Goal: Navigation & Orientation: Find specific page/section

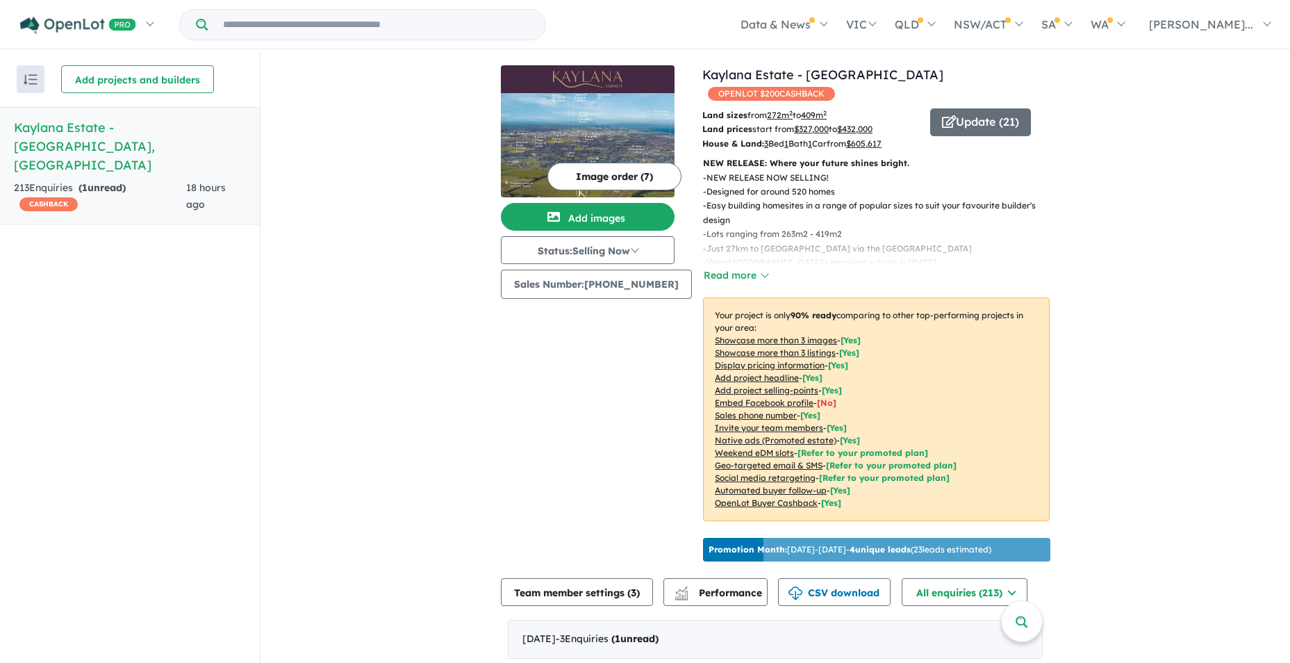
scroll to position [603, 0]
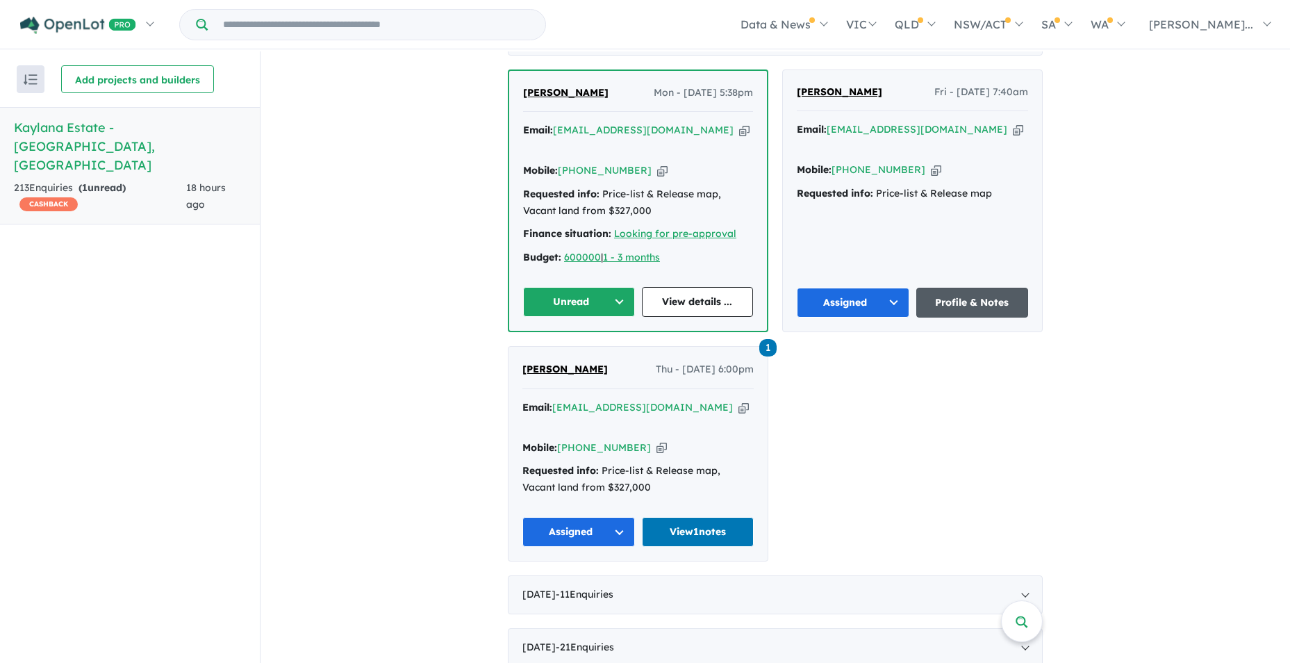
click at [960, 288] on link "Profile & Notes" at bounding box center [973, 303] width 113 height 30
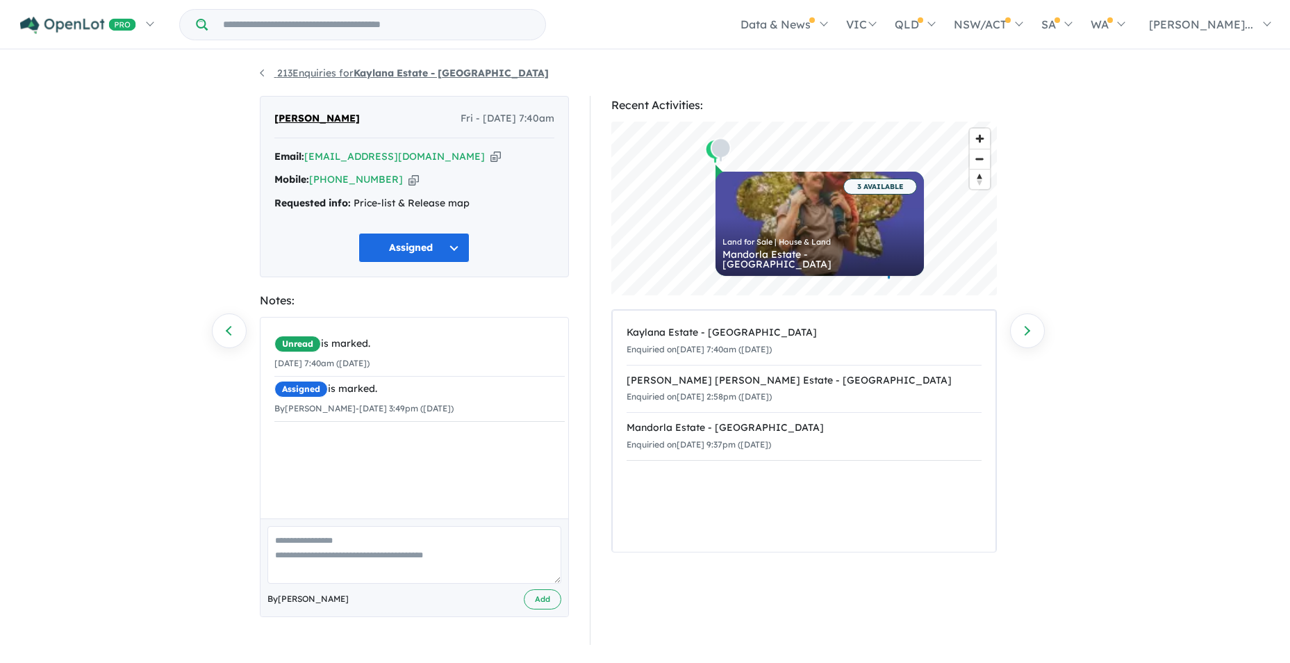
click at [263, 72] on link "213 Enquiries for Kaylana Estate - Tarneit" at bounding box center [404, 73] width 289 height 13
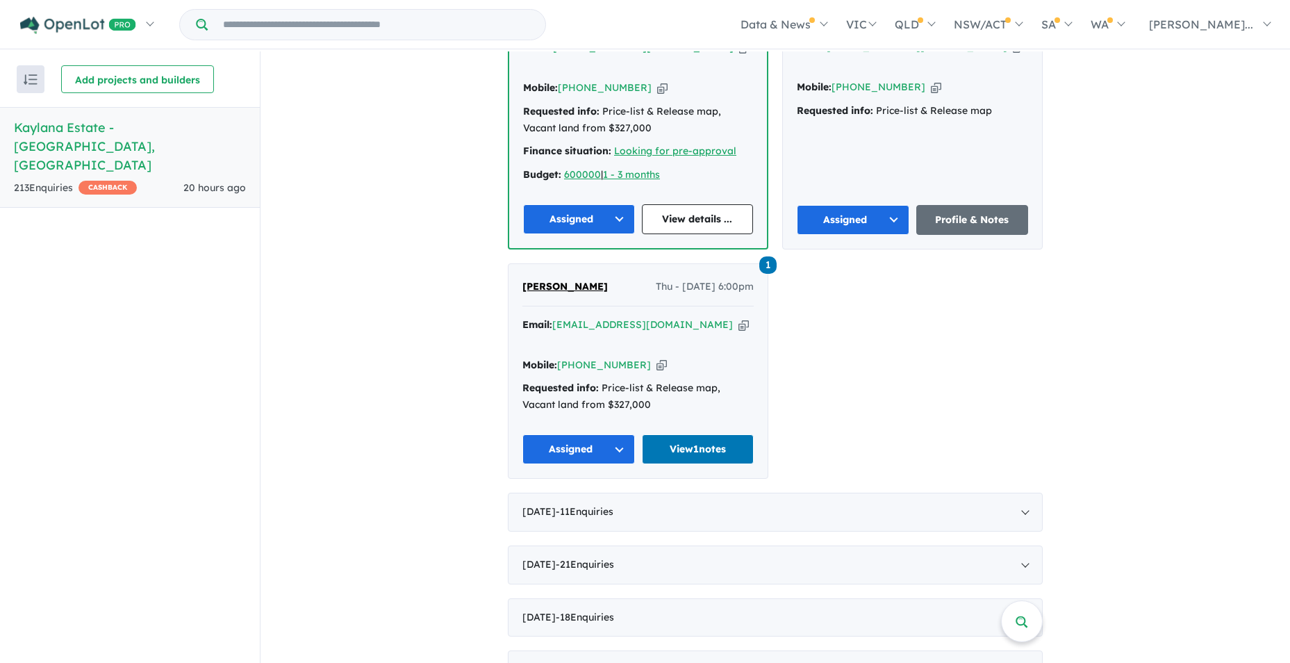
scroll to position [812, 0]
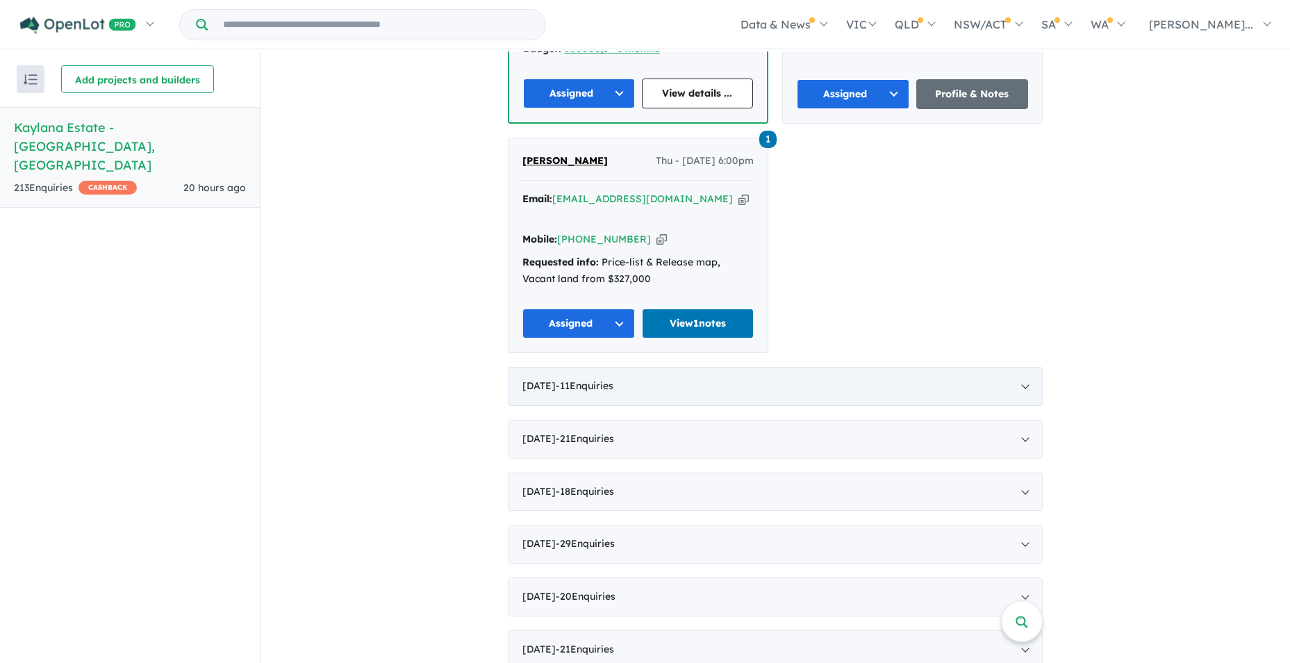
click at [1019, 367] on div "September 2025 - 11 Enquir ies ( 0 unread)" at bounding box center [775, 386] width 535 height 39
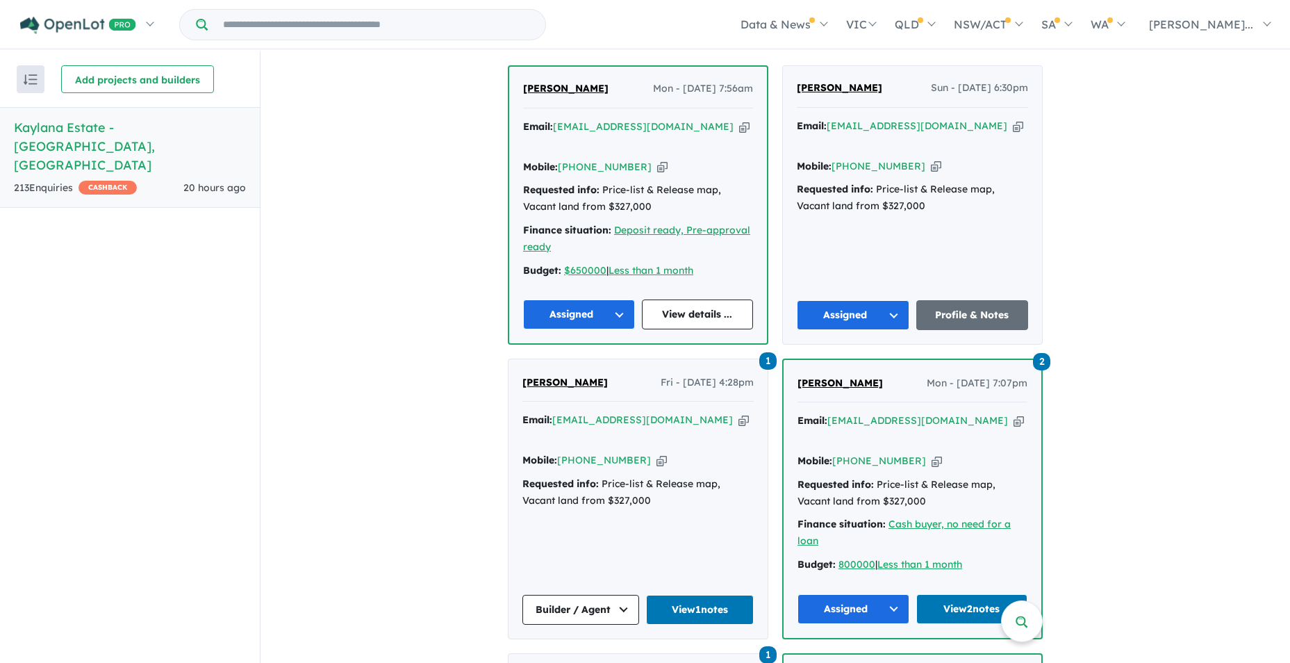
scroll to position [909, 0]
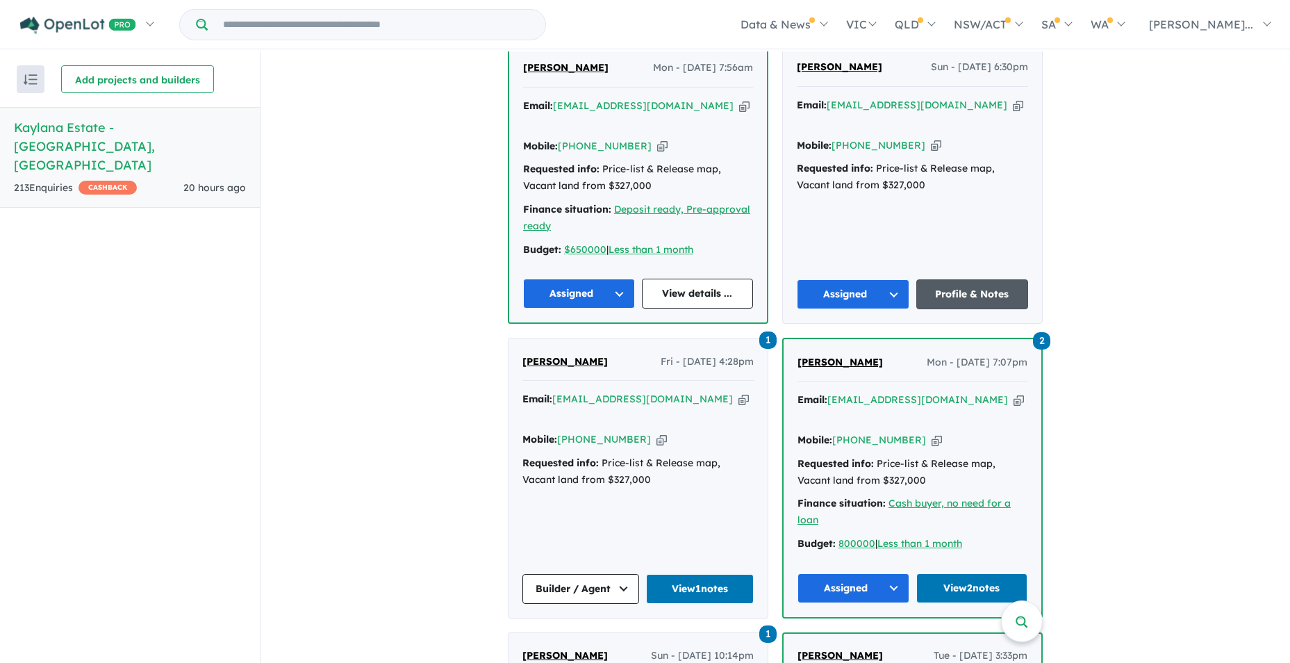
click at [969, 279] on link "Profile & Notes" at bounding box center [973, 294] width 113 height 30
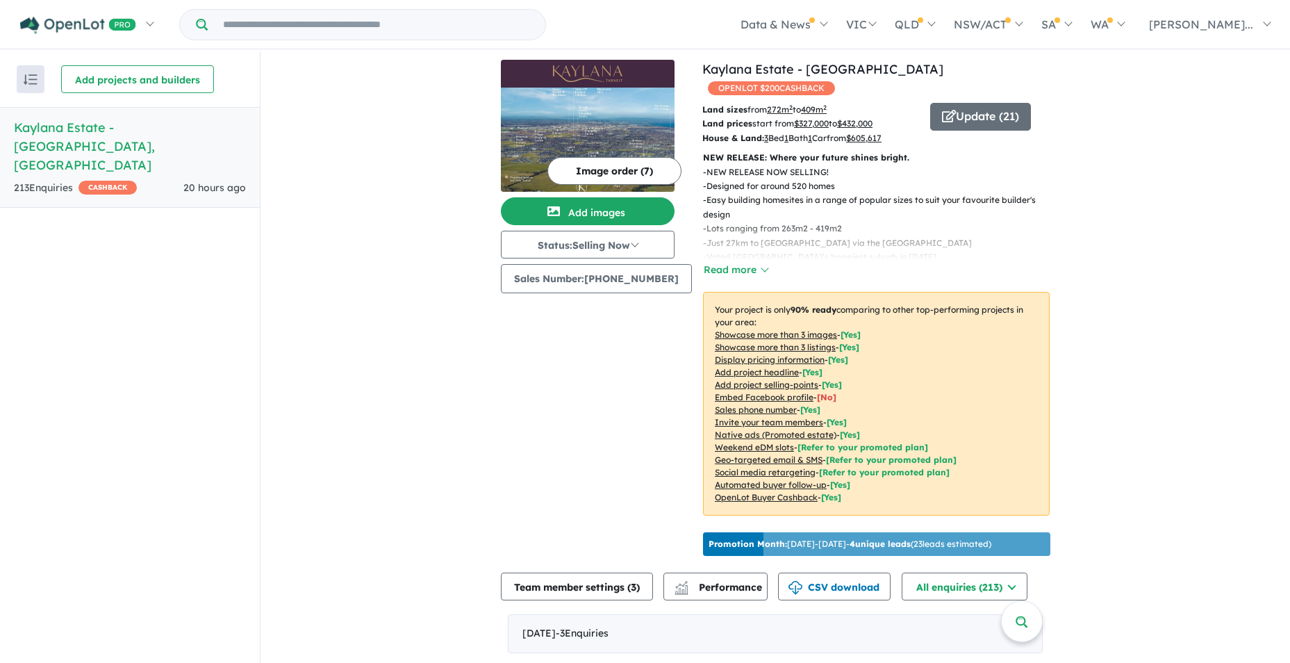
scroll to position [0, 0]
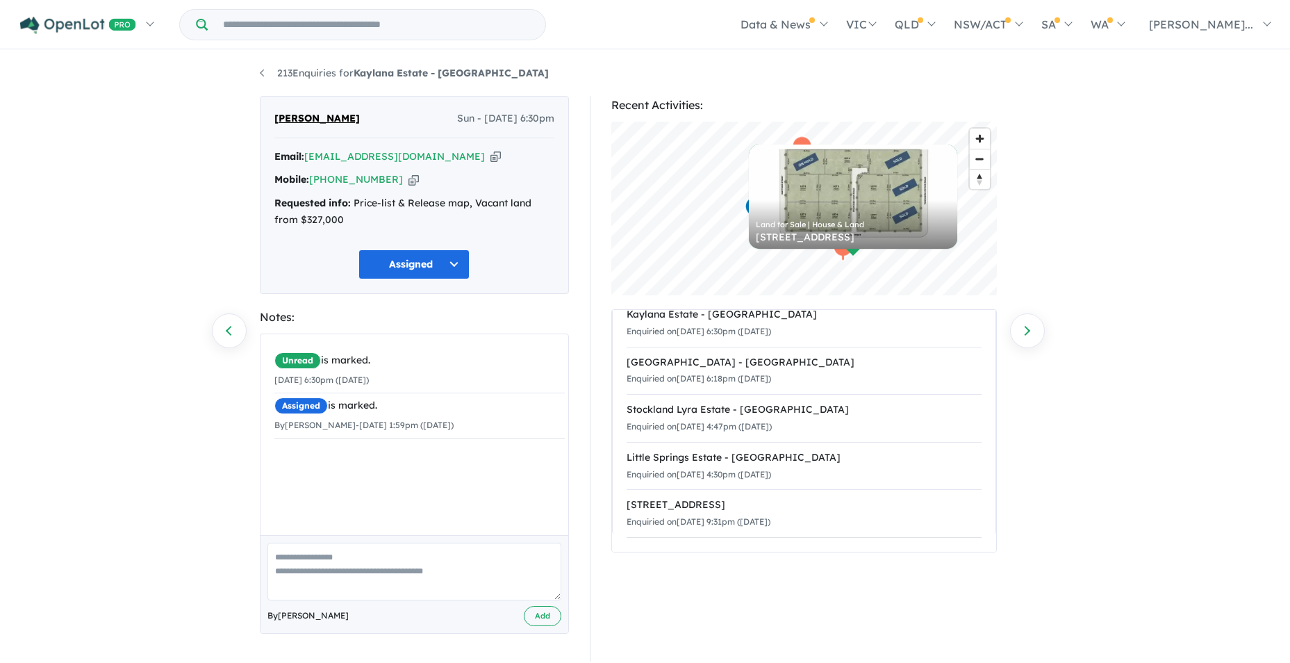
scroll to position [2, 0]
